Goal: Information Seeking & Learning: Learn about a topic

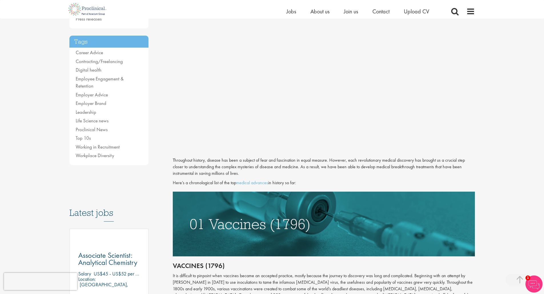
scroll to position [200, 0]
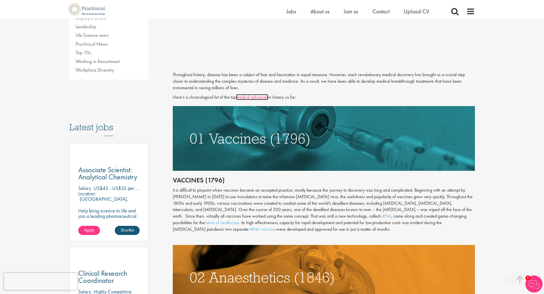
click at [261, 99] on link "medical advances" at bounding box center [252, 97] width 32 height 6
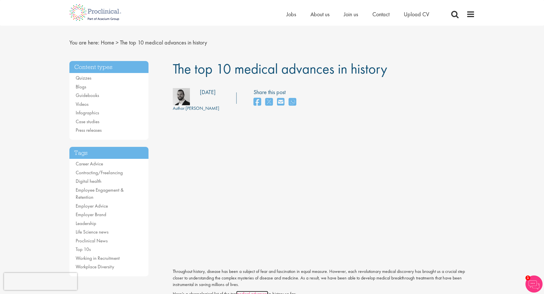
scroll to position [0, 0]
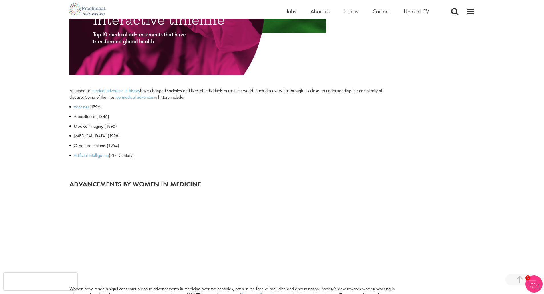
scroll to position [257, 0]
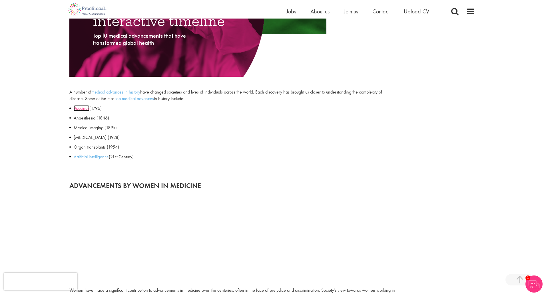
click at [83, 109] on link "Vaccines" at bounding box center [82, 108] width 16 height 6
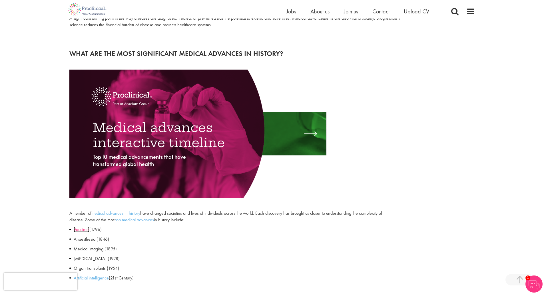
scroll to position [106, 0]
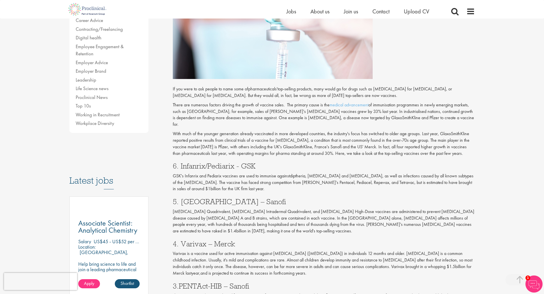
scroll to position [143, 0]
